Goal: Transaction & Acquisition: Purchase product/service

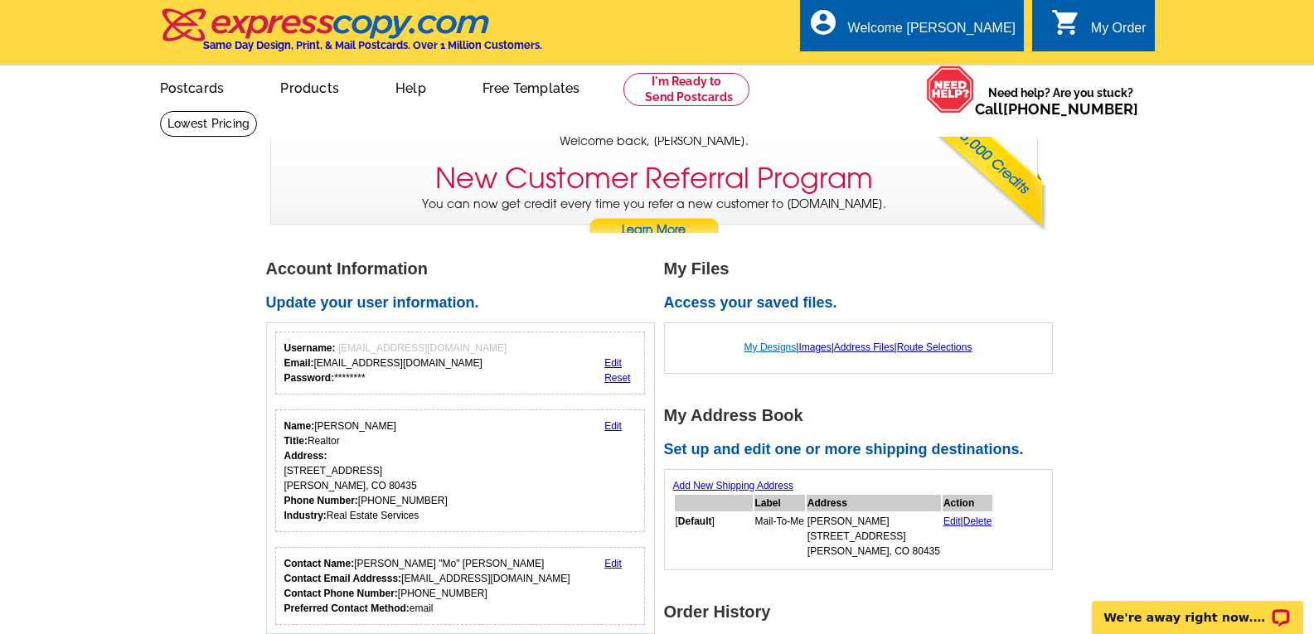
click at [768, 352] on link "My Designs" at bounding box center [771, 348] width 52 height 12
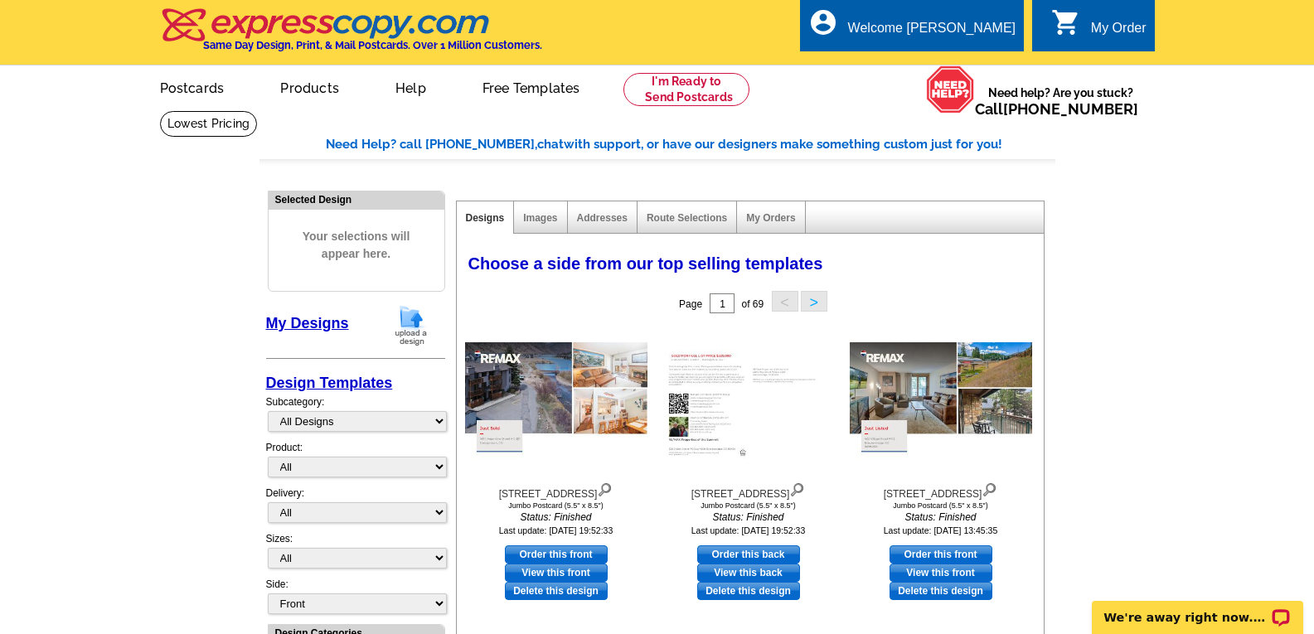
click at [413, 324] on img at bounding box center [411, 325] width 43 height 42
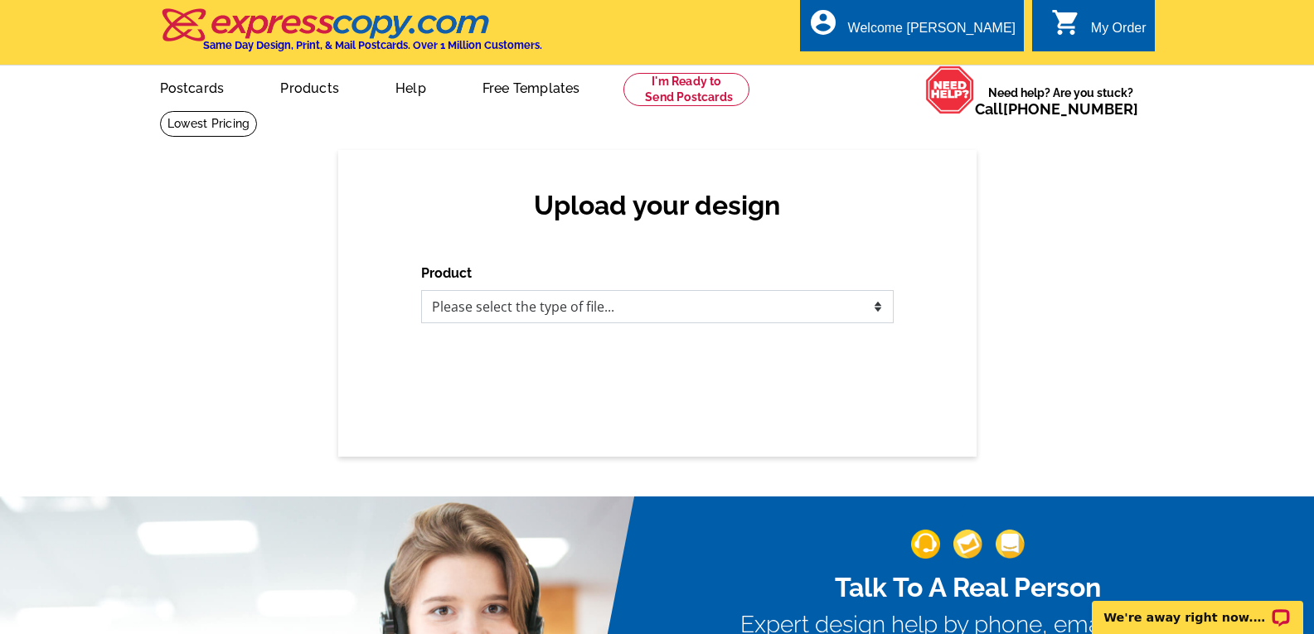
click at [877, 309] on select "Please select the type of file... Postcards Business Cards Letters and flyers G…" at bounding box center [657, 306] width 473 height 33
select select "1"
click at [421, 291] on select "Please select the type of file... Postcards Business Cards Letters and flyers G…" at bounding box center [657, 306] width 473 height 33
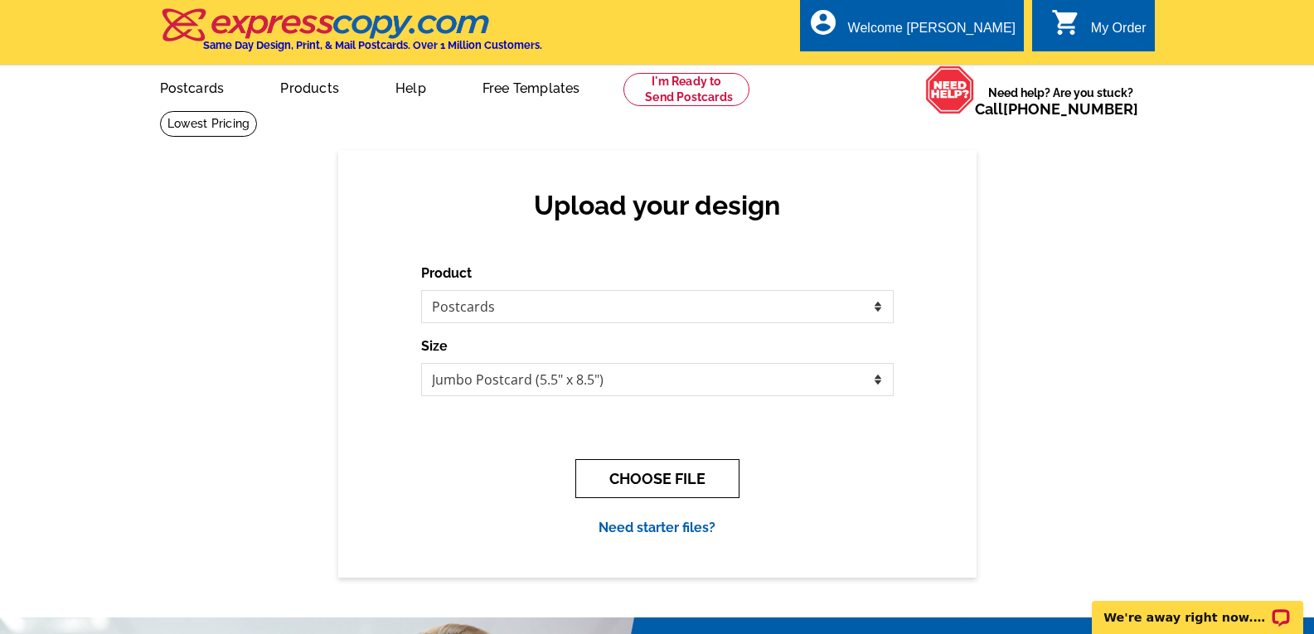
click at [656, 479] on button "CHOOSE FILE" at bounding box center [658, 478] width 164 height 39
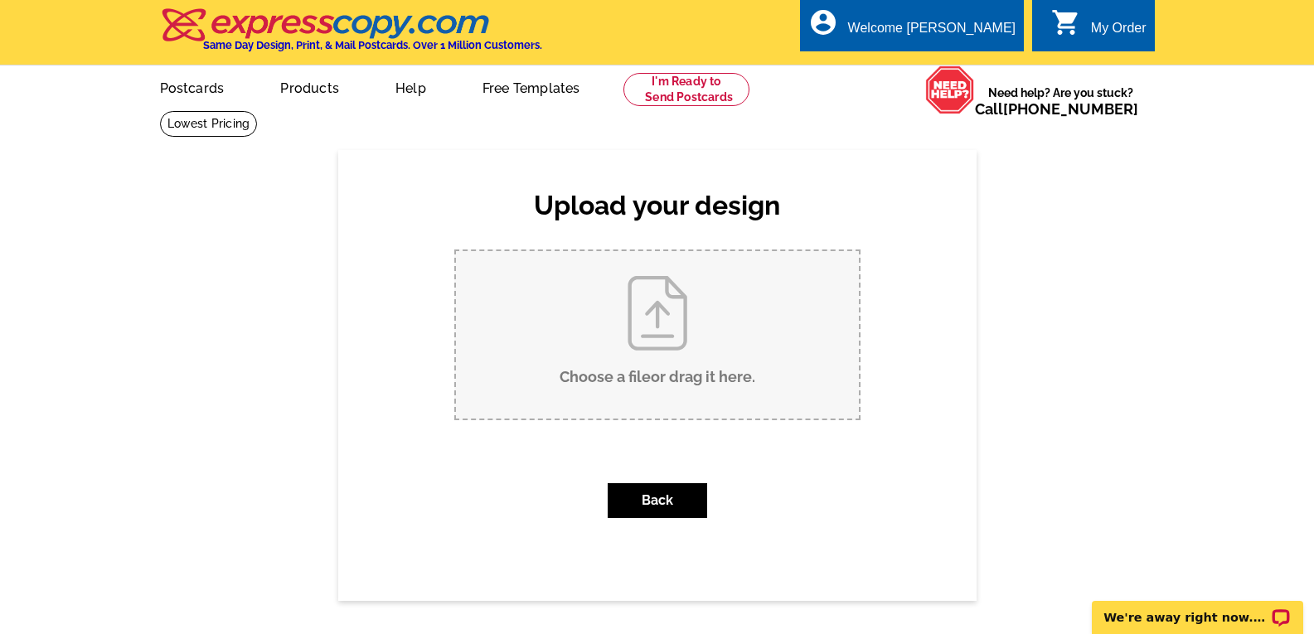
click at [663, 328] on input "Choose a file or drag it here ." at bounding box center [657, 335] width 403 height 168
type input "C:\fakepath\645 South Park Avenue #303 Listed.pdf"
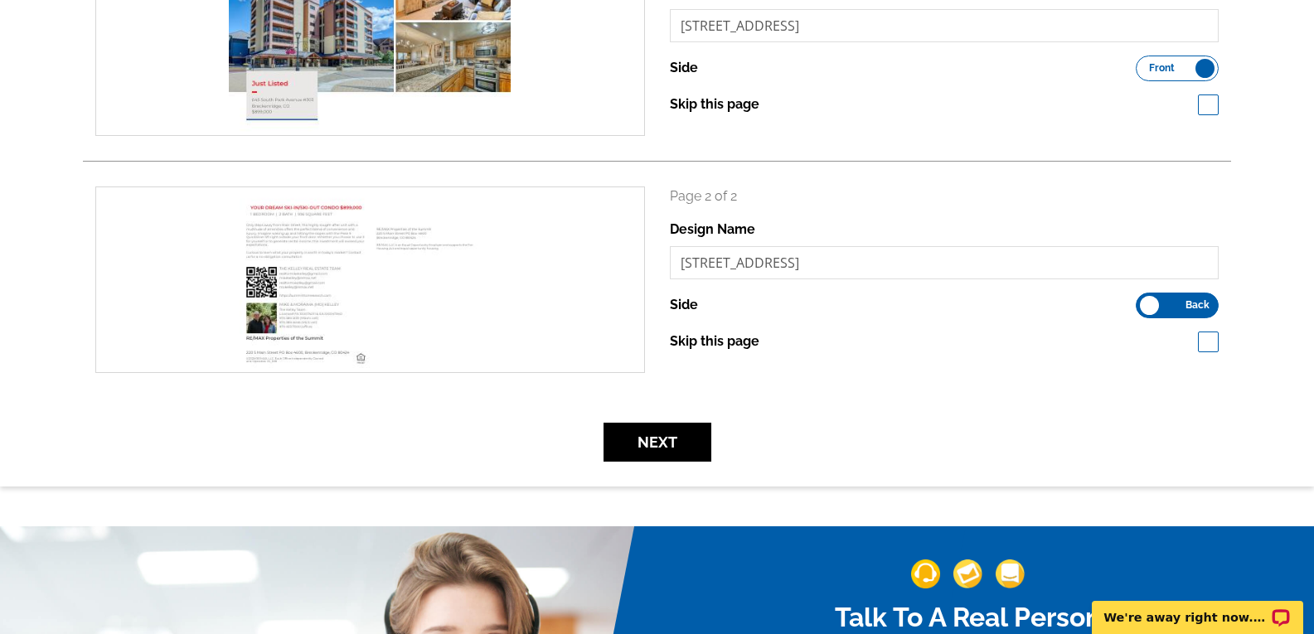
scroll to position [332, 0]
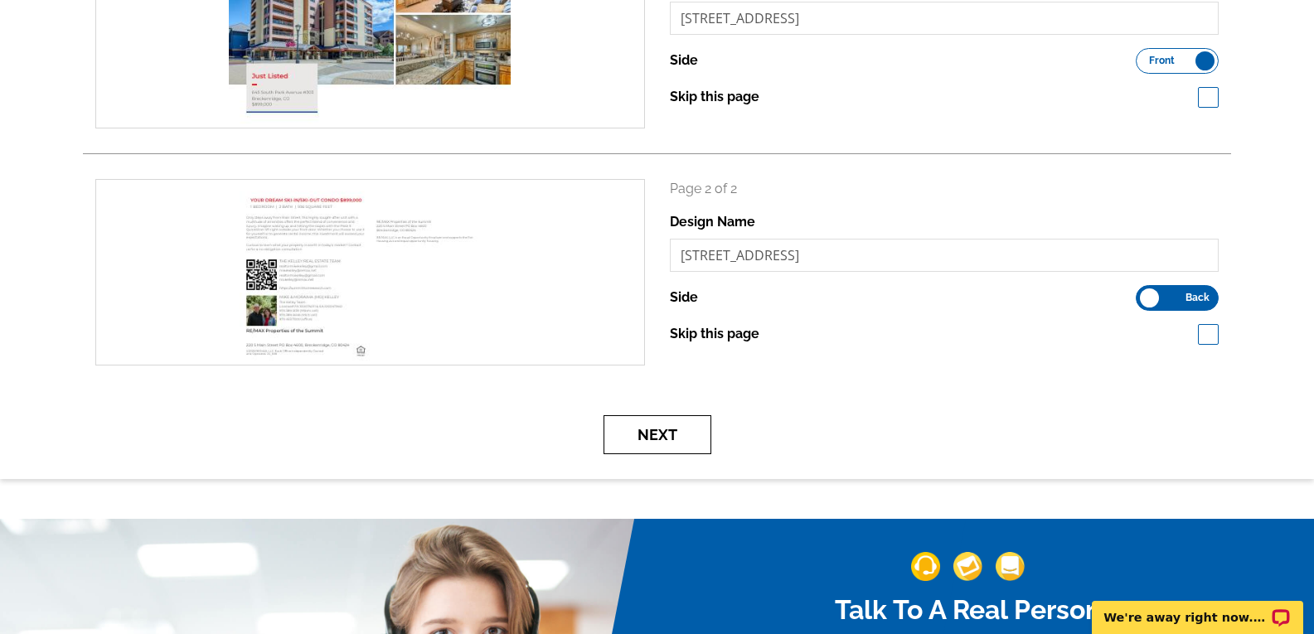
click at [658, 438] on button "Next" at bounding box center [658, 434] width 108 height 39
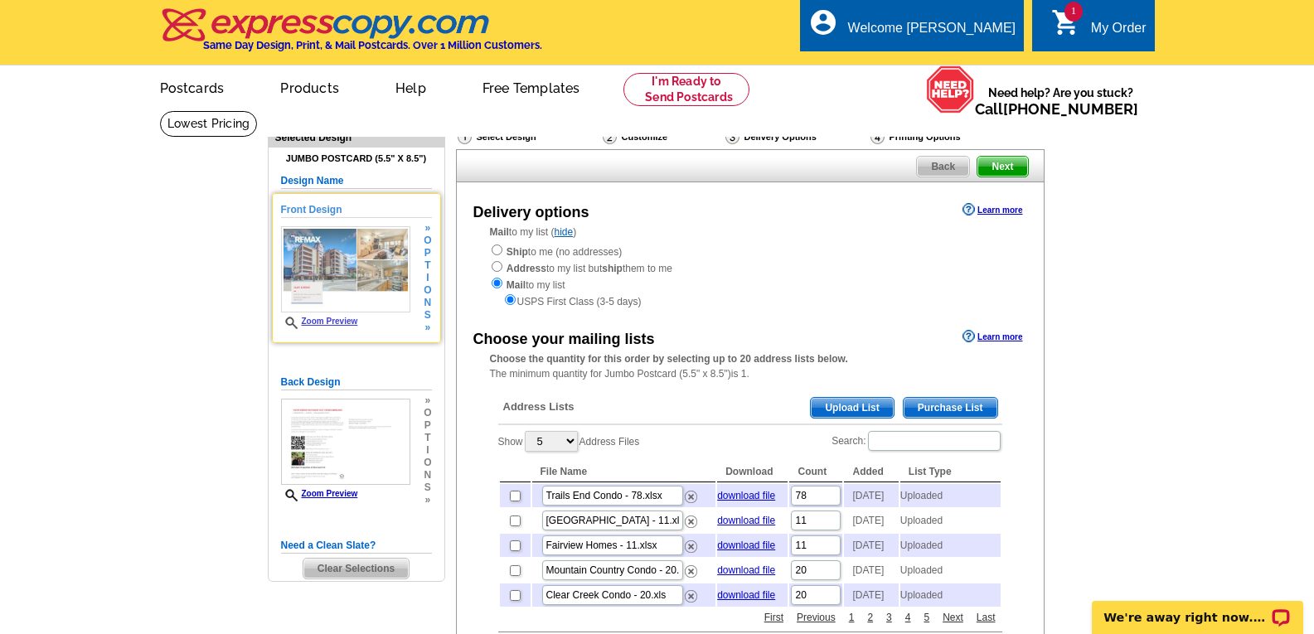
click at [342, 324] on link "Zoom Preview" at bounding box center [319, 321] width 77 height 9
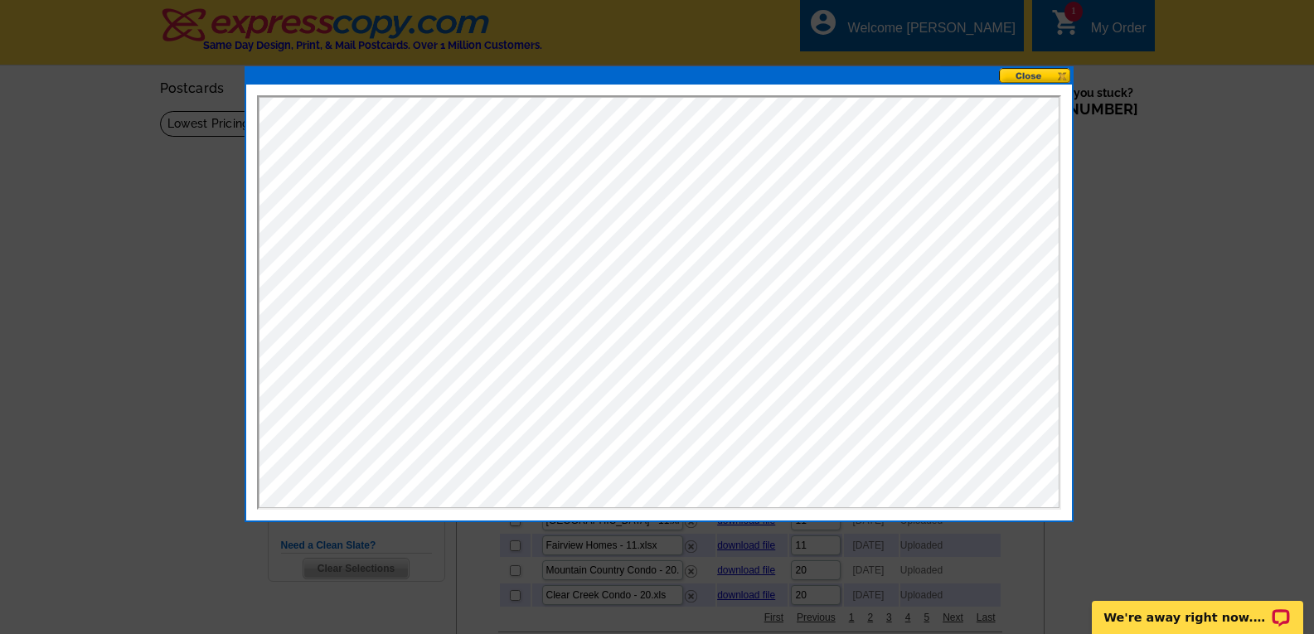
click at [1031, 75] on button at bounding box center [1035, 76] width 73 height 16
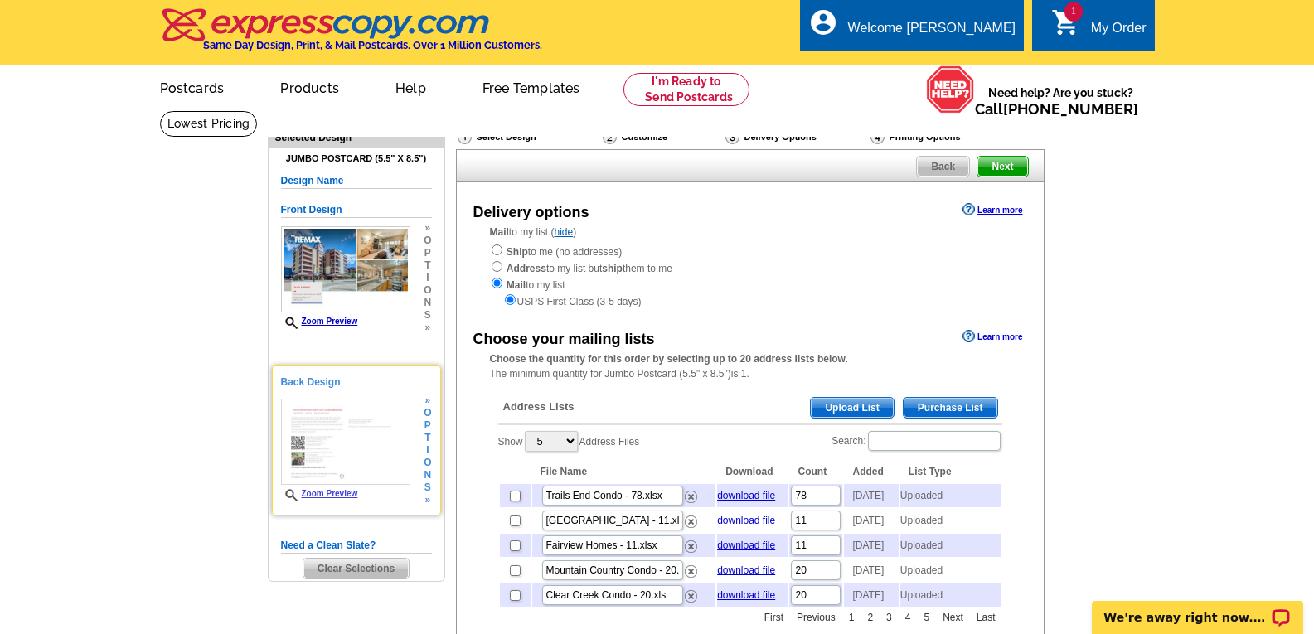
click at [335, 497] on link "Zoom Preview" at bounding box center [319, 493] width 77 height 9
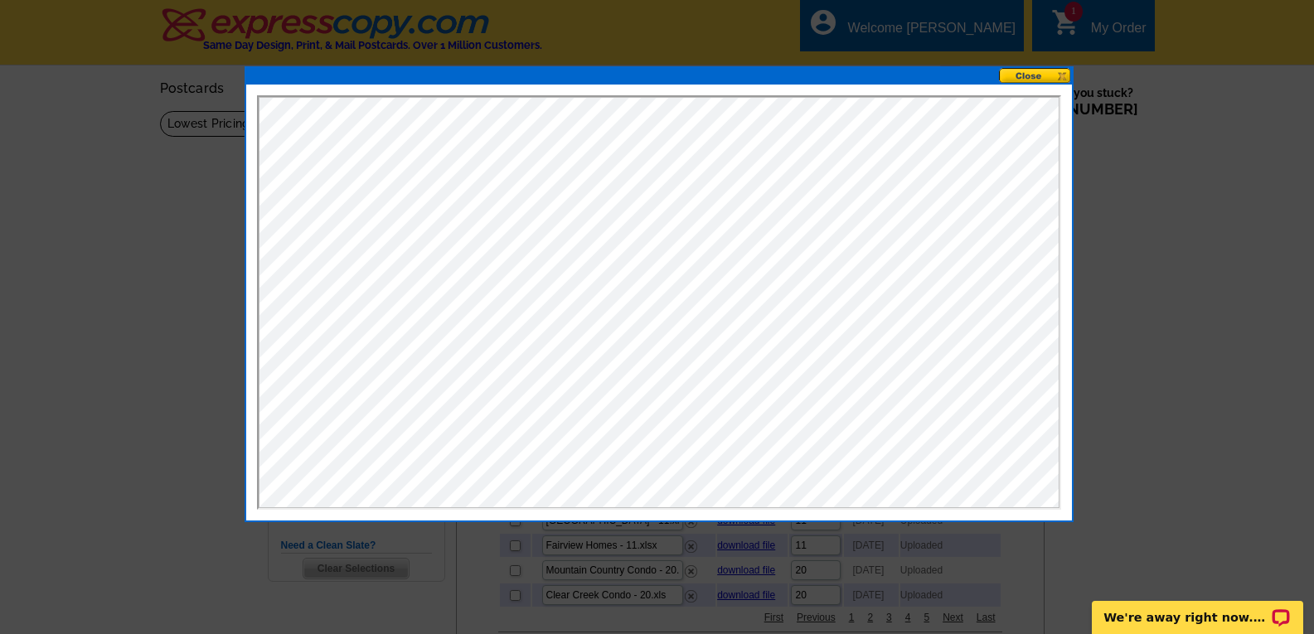
click at [1027, 77] on button at bounding box center [1035, 76] width 73 height 16
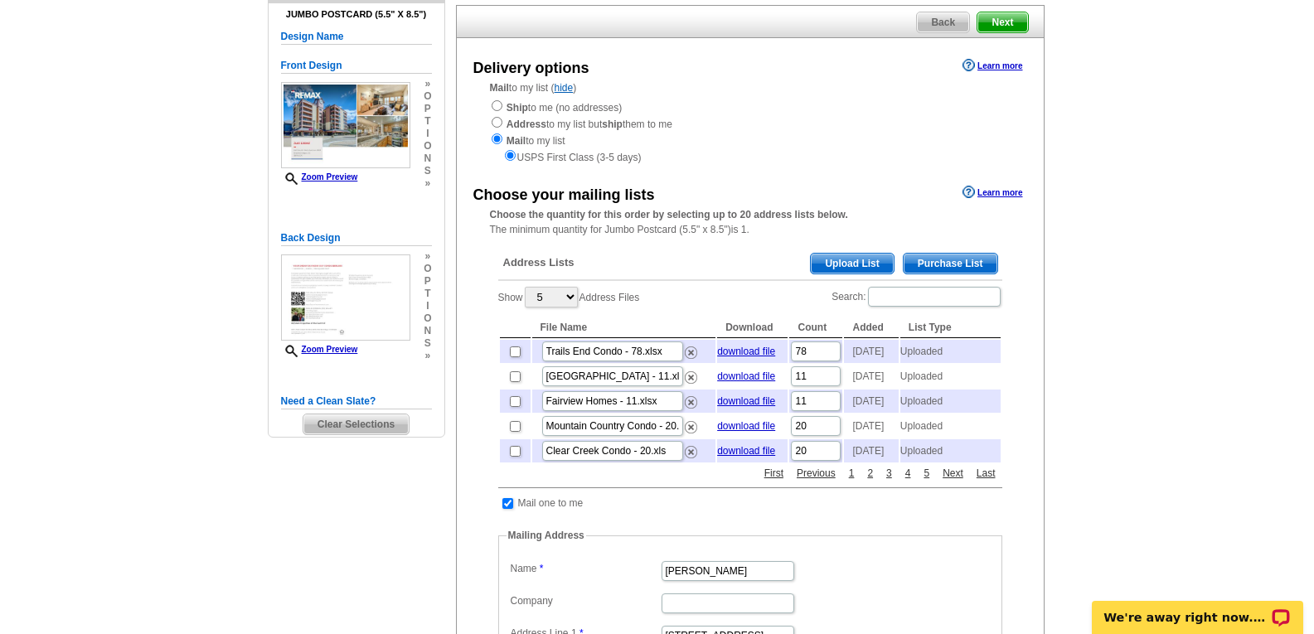
scroll to position [166, 0]
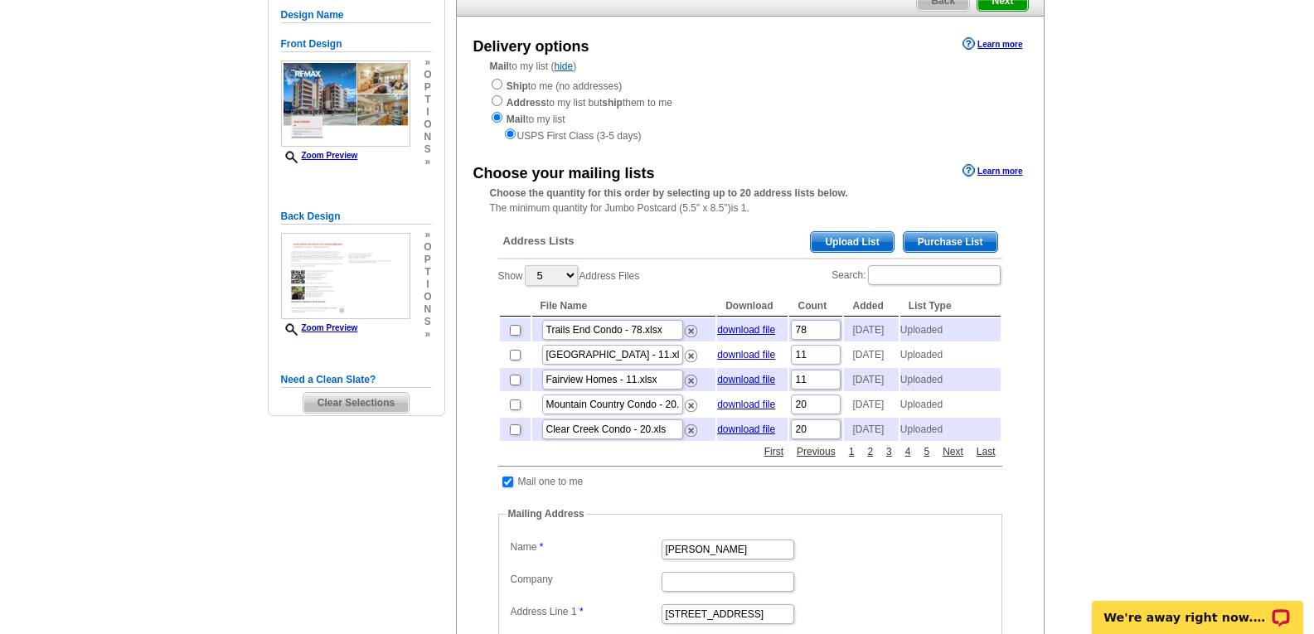
click at [845, 241] on span "Upload List" at bounding box center [852, 242] width 82 height 20
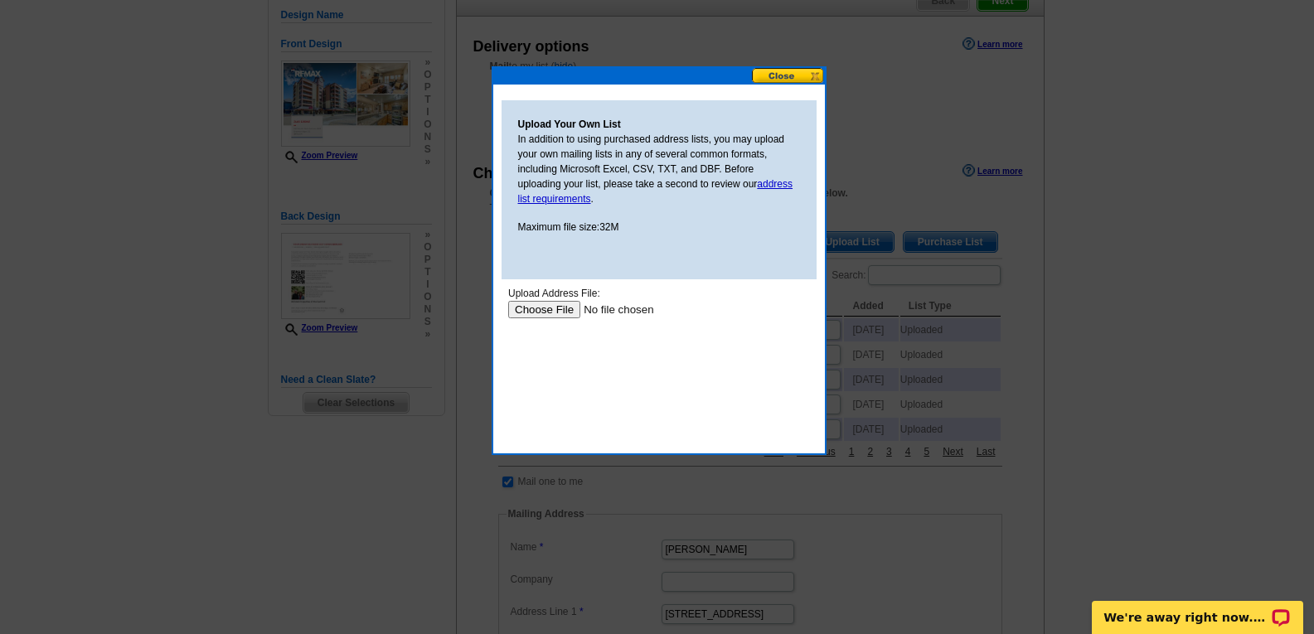
scroll to position [0, 0]
click at [535, 312] on input "file" at bounding box center [613, 309] width 210 height 17
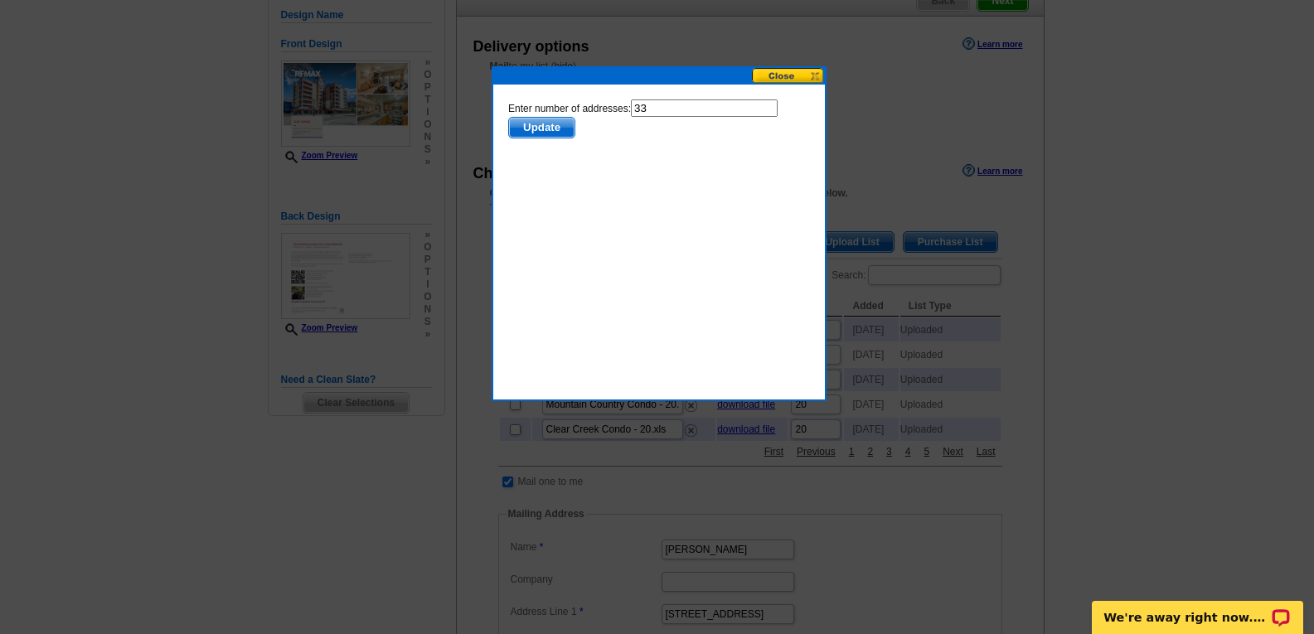
click at [654, 104] on input "33" at bounding box center [703, 108] width 147 height 17
type input "32"
click at [552, 129] on span "Update" at bounding box center [541, 128] width 66 height 20
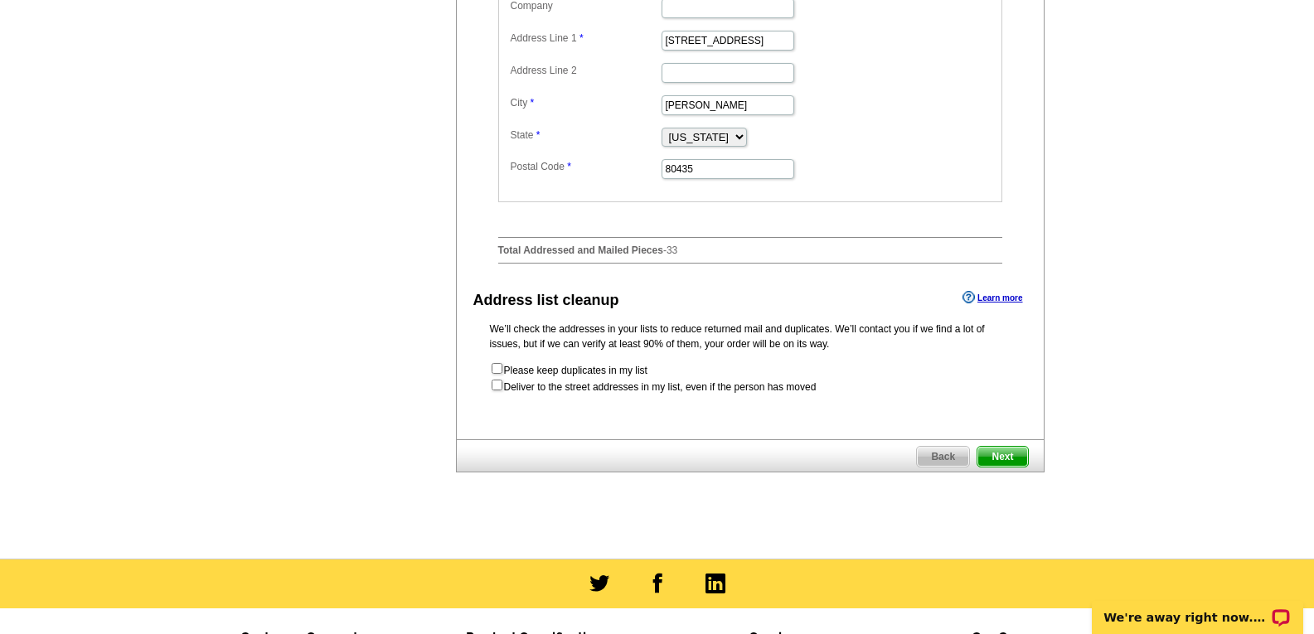
scroll to position [746, 0]
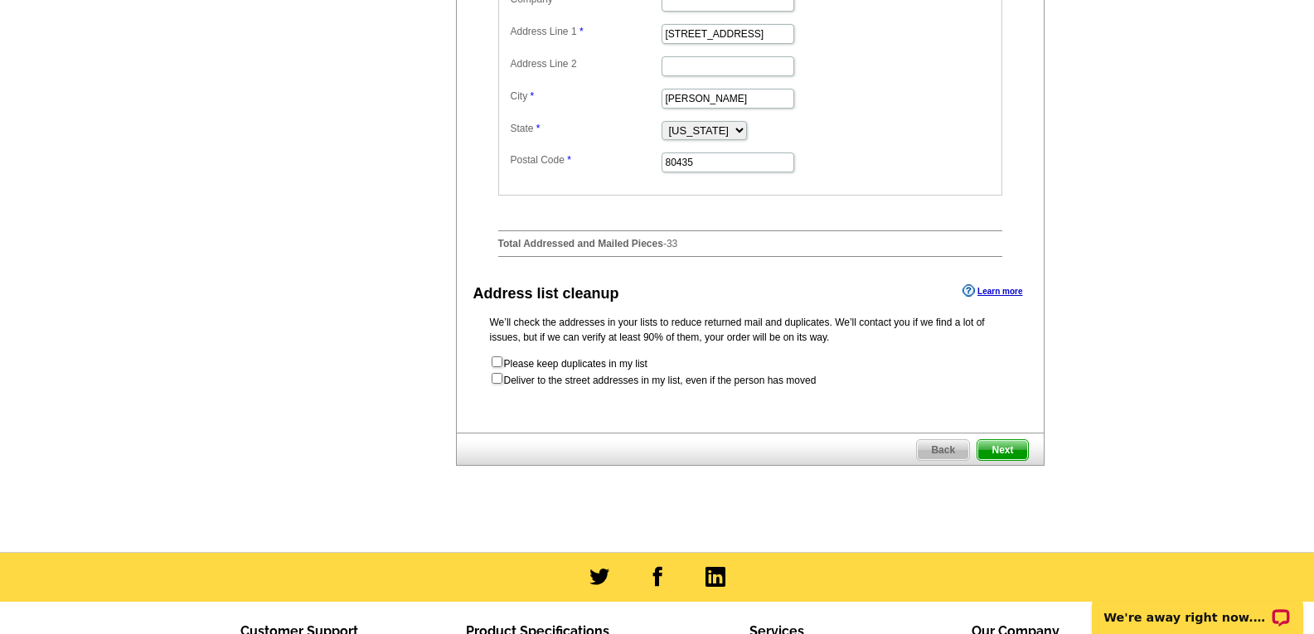
click at [1004, 460] on span "Next" at bounding box center [1003, 450] width 50 height 20
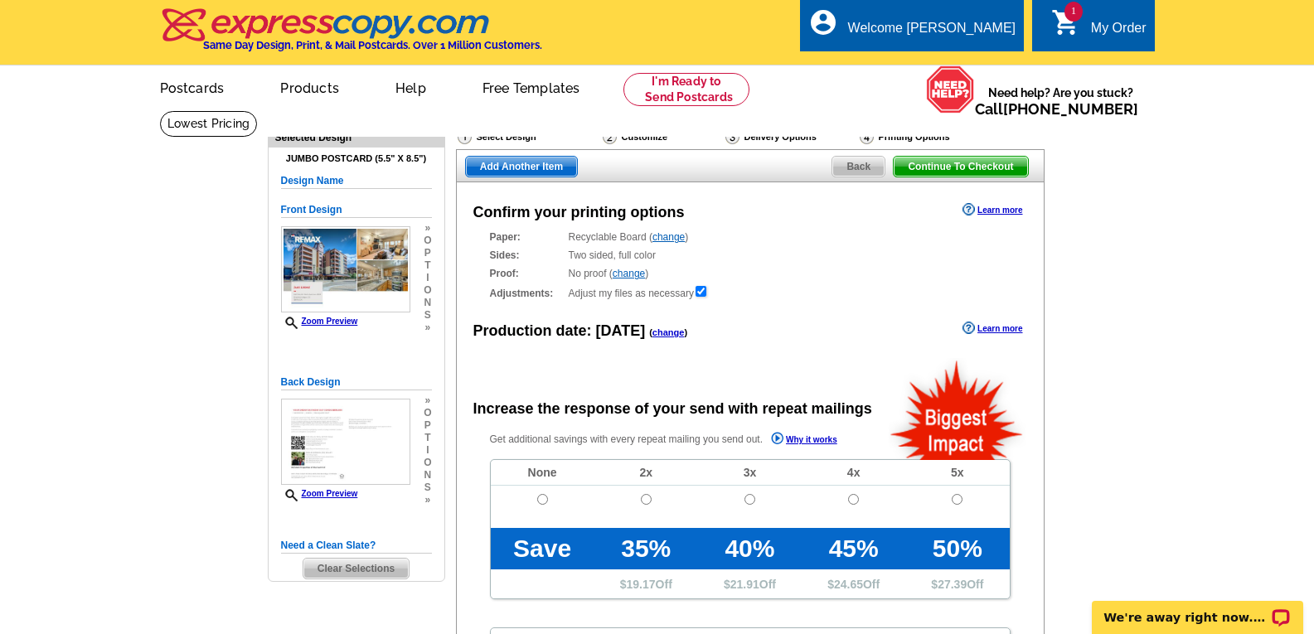
radio input "false"
click at [540, 500] on input "radio" at bounding box center [542, 499] width 11 height 11
radio input "true"
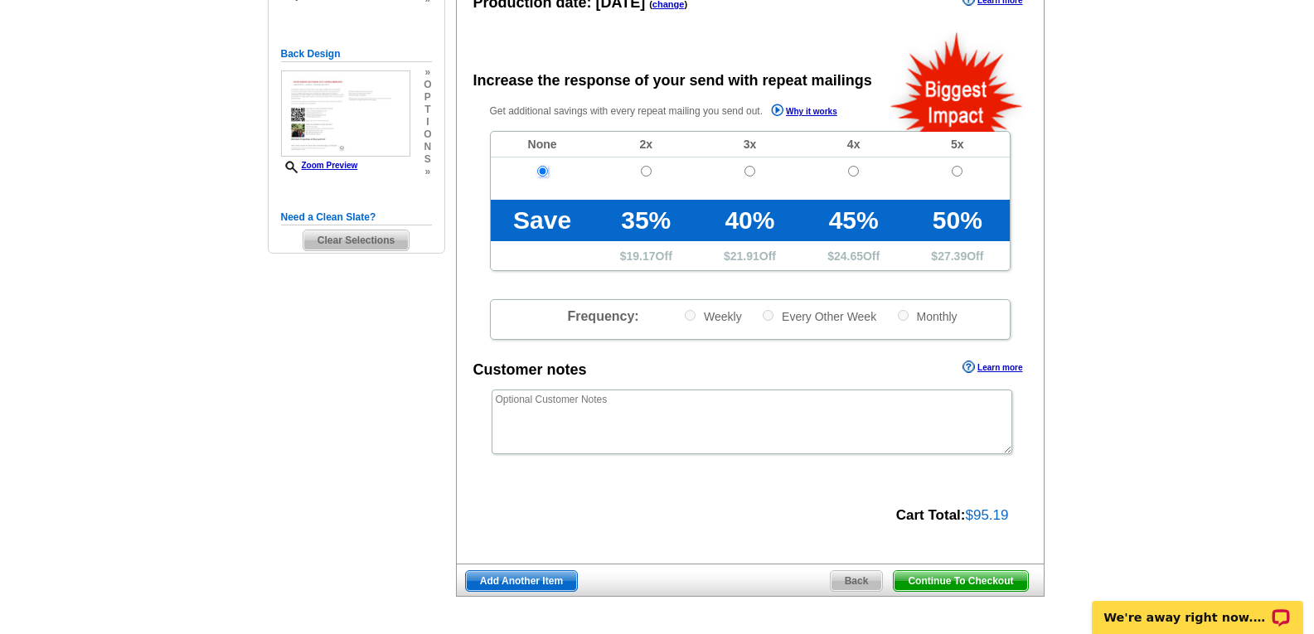
scroll to position [332, 0]
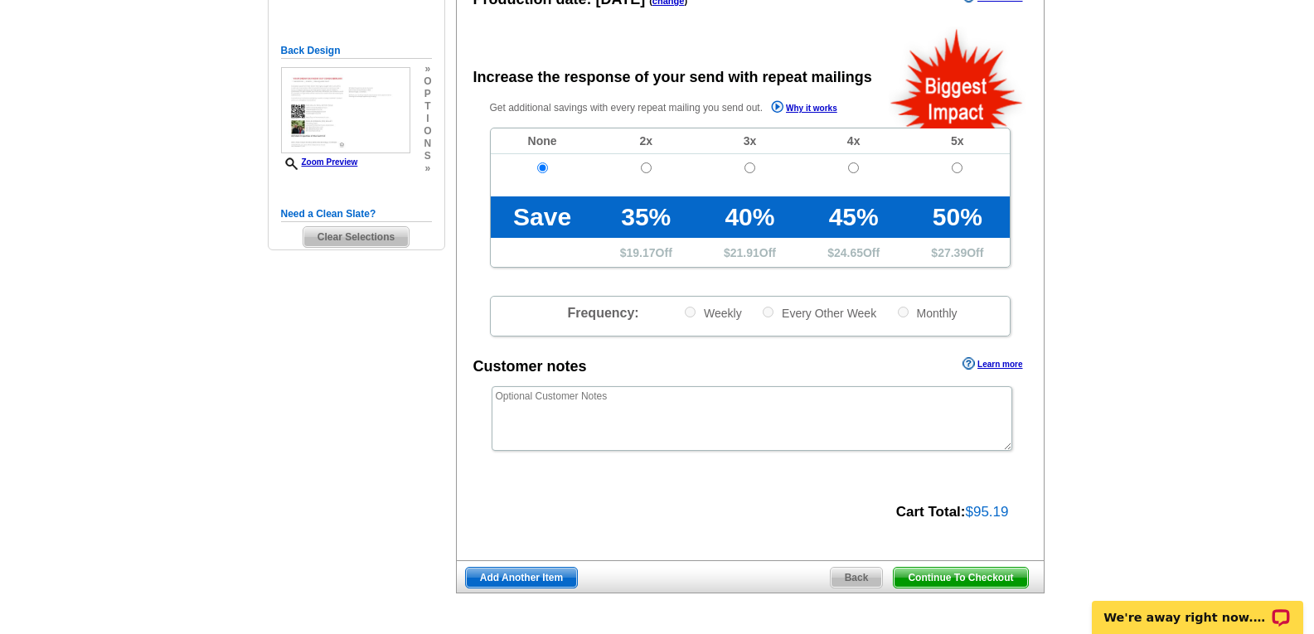
click at [968, 582] on span "Continue To Checkout" at bounding box center [961, 578] width 134 height 20
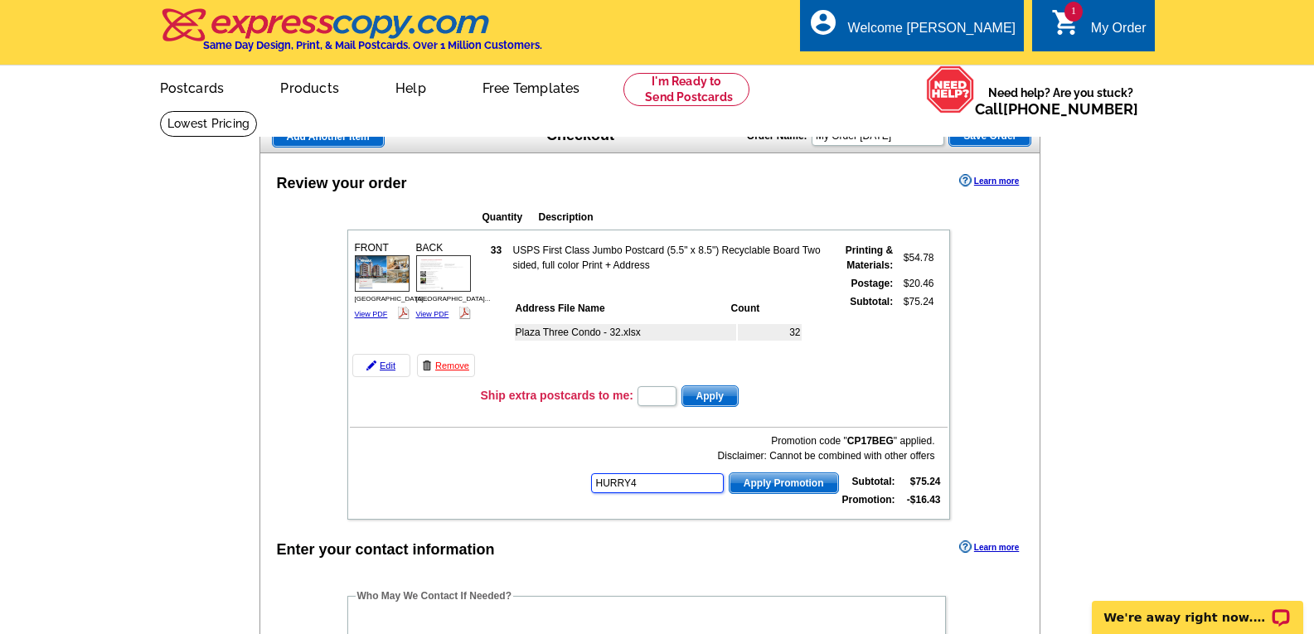
type input "HURRY40"
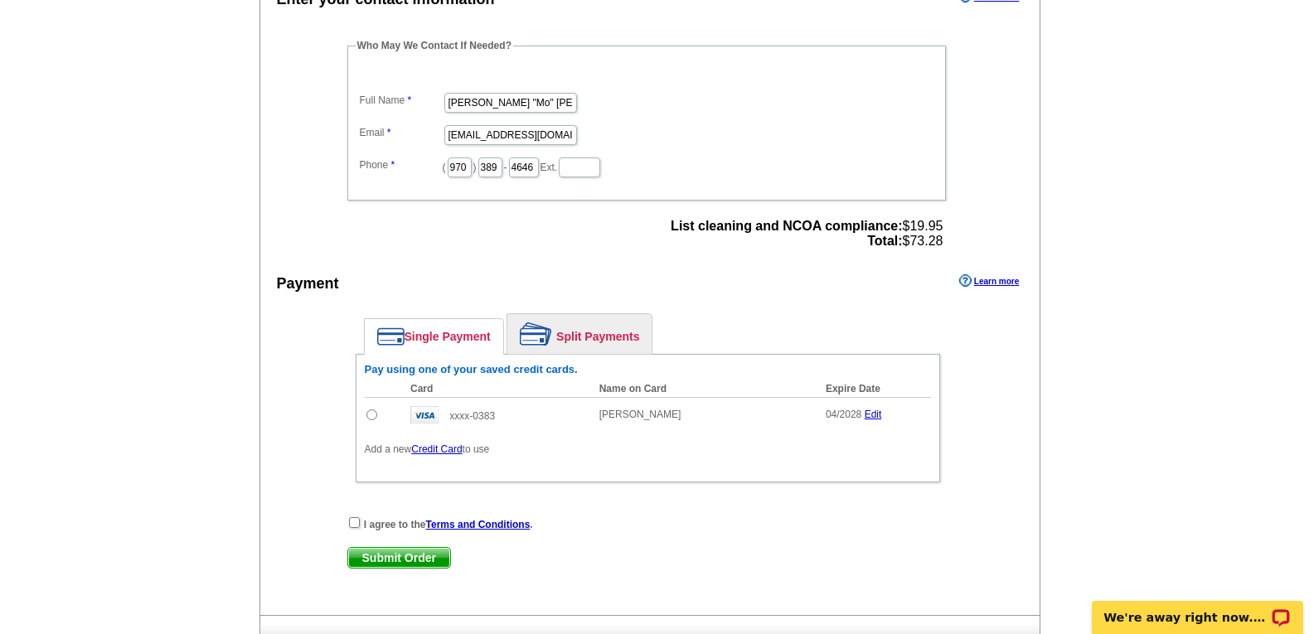
scroll to position [580, 0]
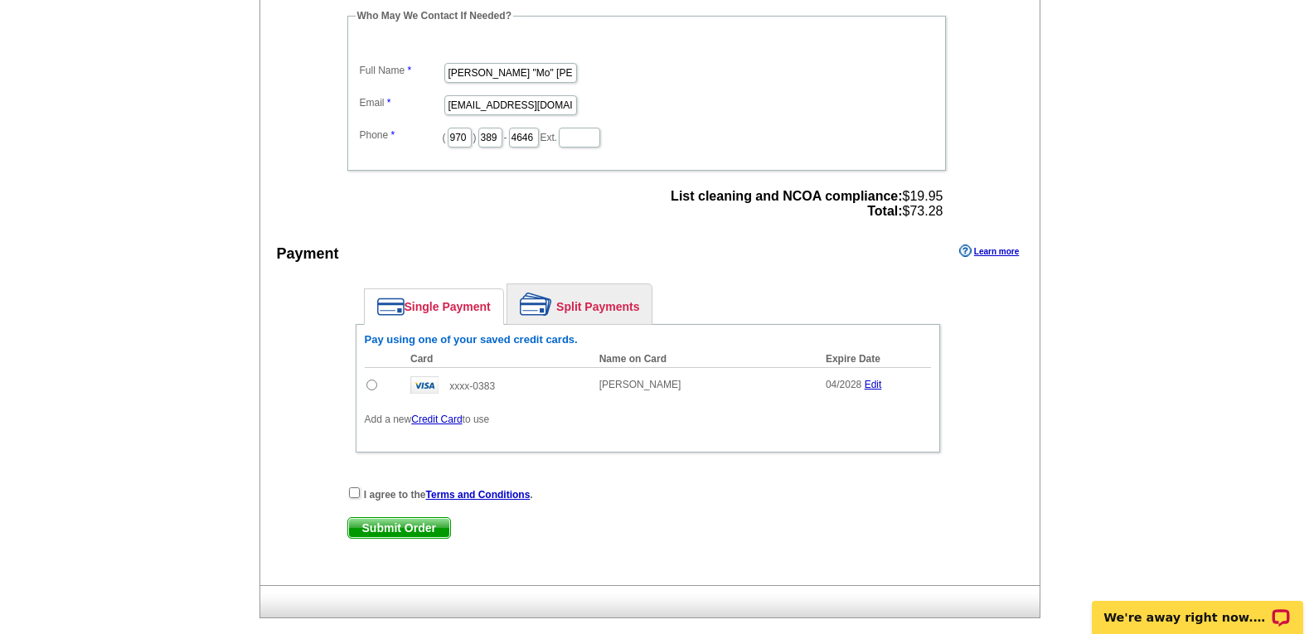
click at [372, 387] on input "radio" at bounding box center [372, 385] width 11 height 11
radio input "true"
click at [352, 494] on input "checkbox" at bounding box center [354, 493] width 11 height 11
checkbox input "true"
click at [397, 529] on span "Submit Order" at bounding box center [399, 528] width 102 height 20
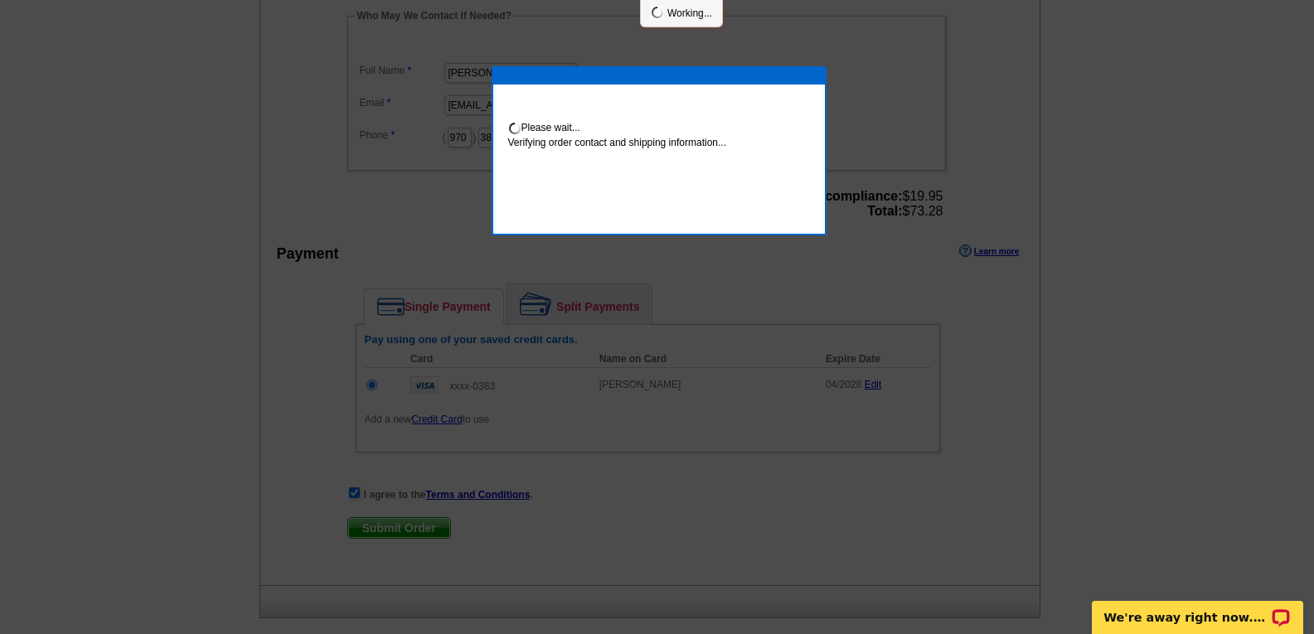
scroll to position [574, 0]
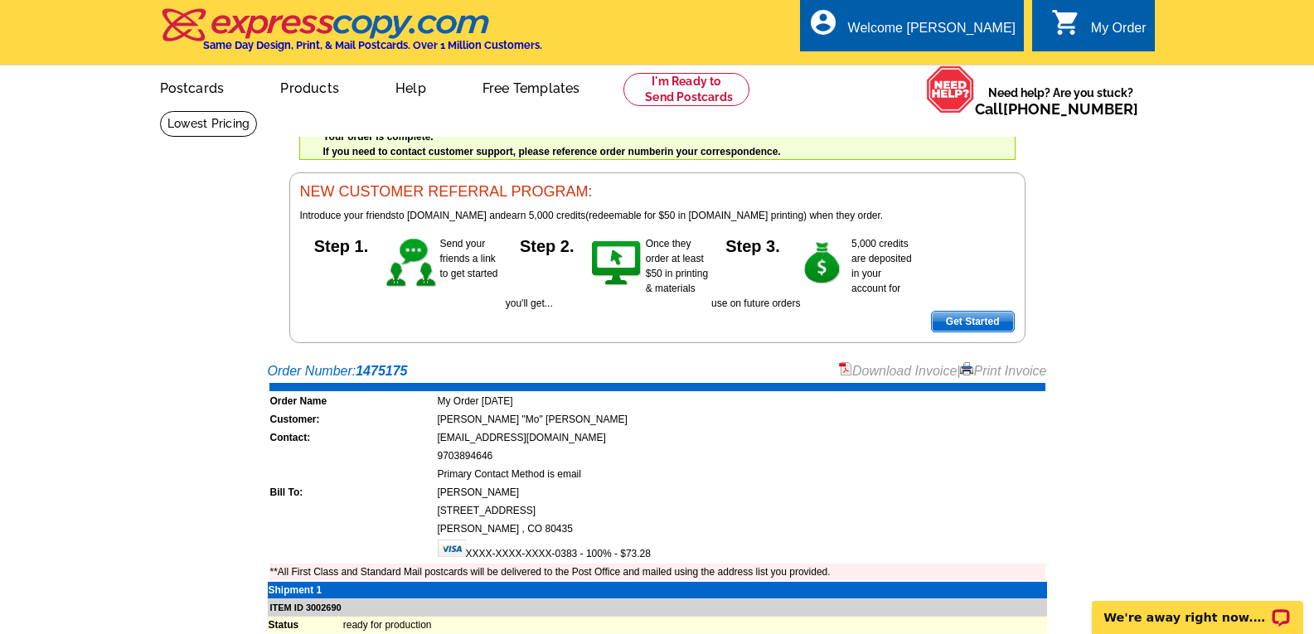
click at [881, 372] on link "Download Invoice" at bounding box center [898, 371] width 118 height 14
click at [982, 96] on link "Logout" at bounding box center [989, 93] width 42 height 15
